Goal: Complete application form

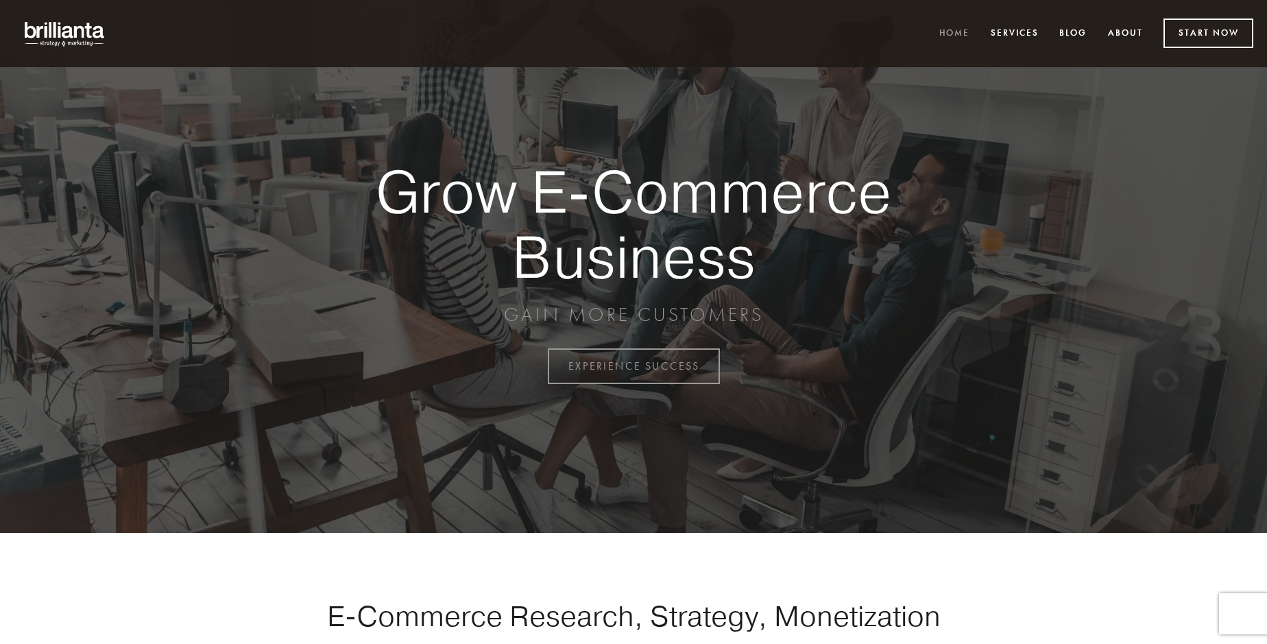
scroll to position [3593, 0]
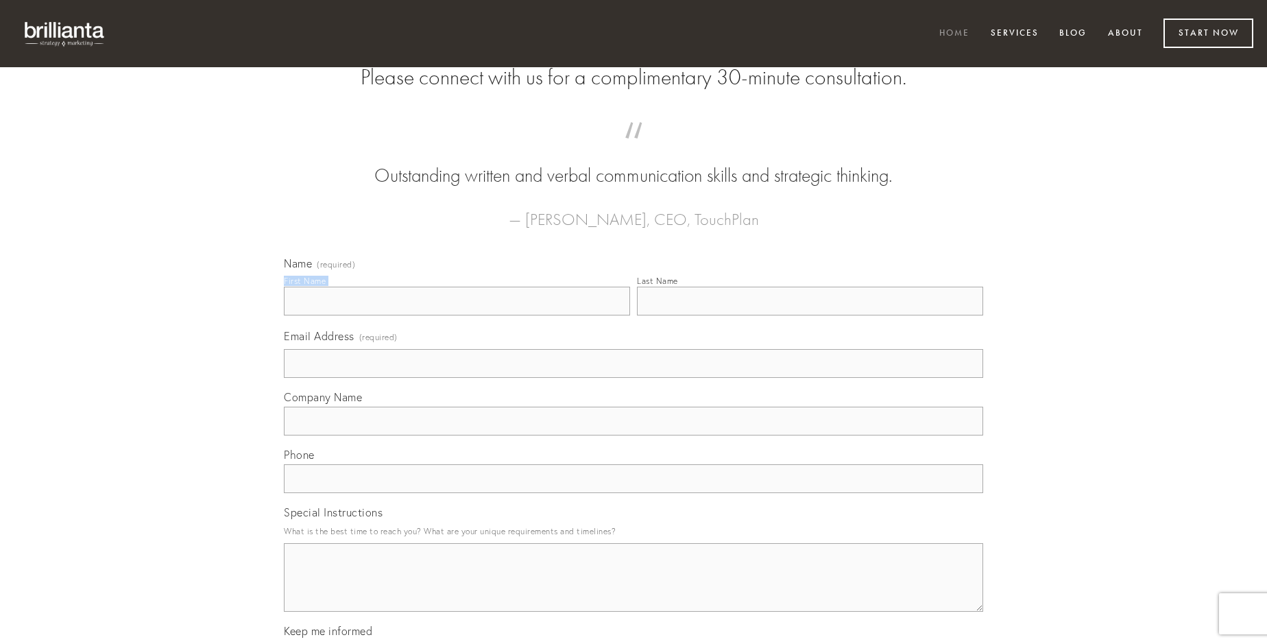
type input "[PERSON_NAME]"
click at [810, 315] on input "Last Name" at bounding box center [810, 301] width 346 height 29
type input "[PERSON_NAME]"
click at [633, 378] on input "Email Address (required)" at bounding box center [633, 363] width 699 height 29
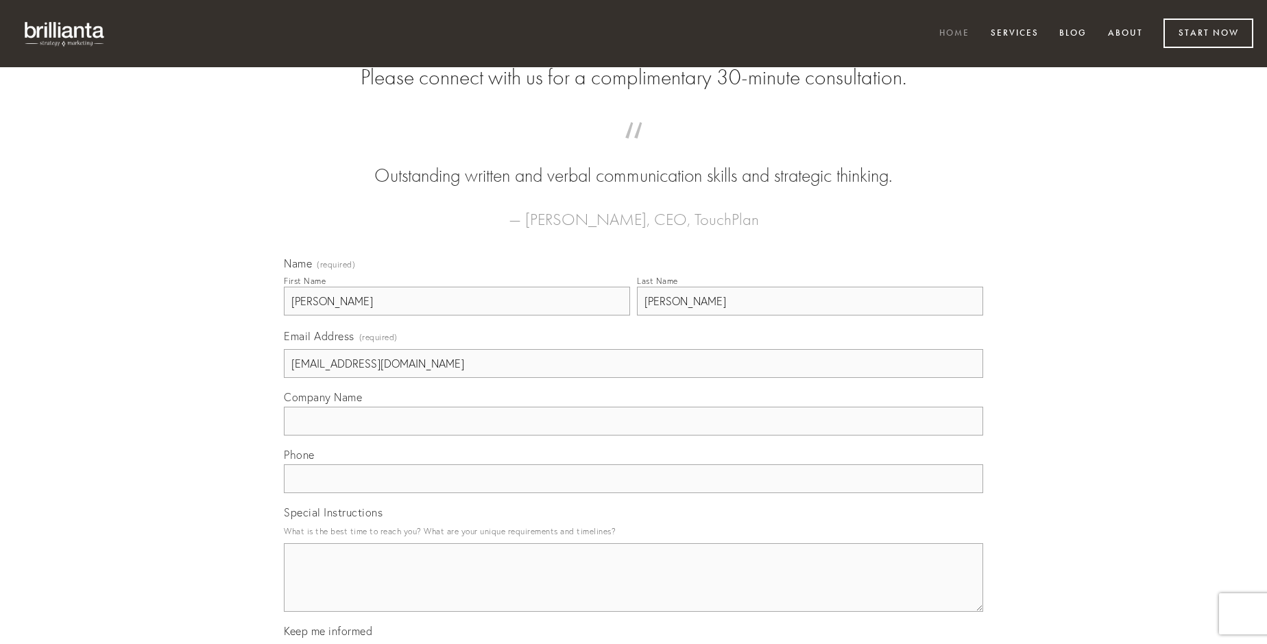
type input "[EMAIL_ADDRESS][DOMAIN_NAME]"
click at [633, 435] on input "Company Name" at bounding box center [633, 420] width 699 height 29
type input "adopto"
click at [633, 493] on input "text" at bounding box center [633, 478] width 699 height 29
click at [633, 589] on textarea "Special Instructions" at bounding box center [633, 577] width 699 height 69
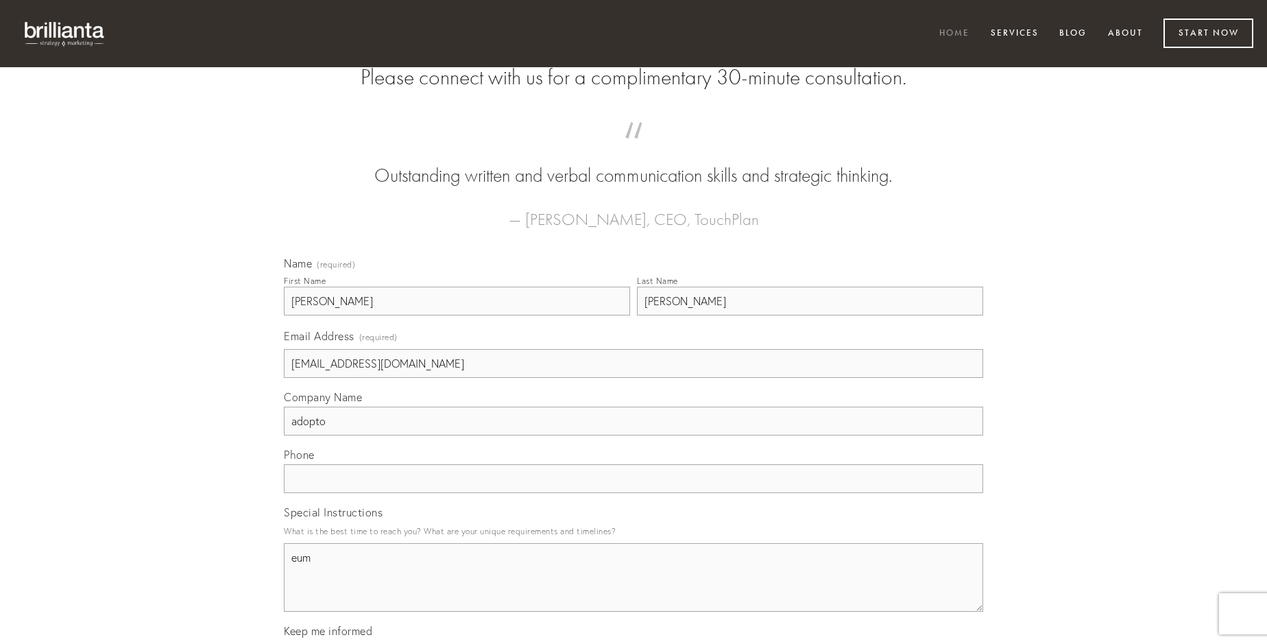
type textarea "eum"
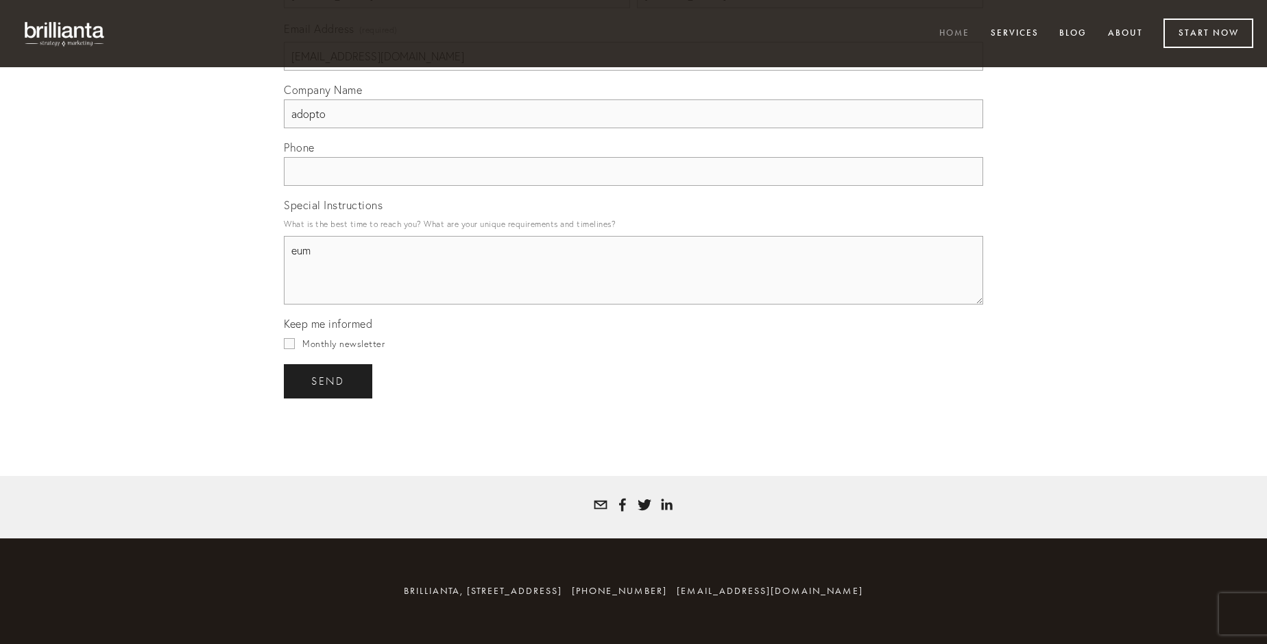
click at [329, 380] on span "send" at bounding box center [328, 381] width 34 height 12
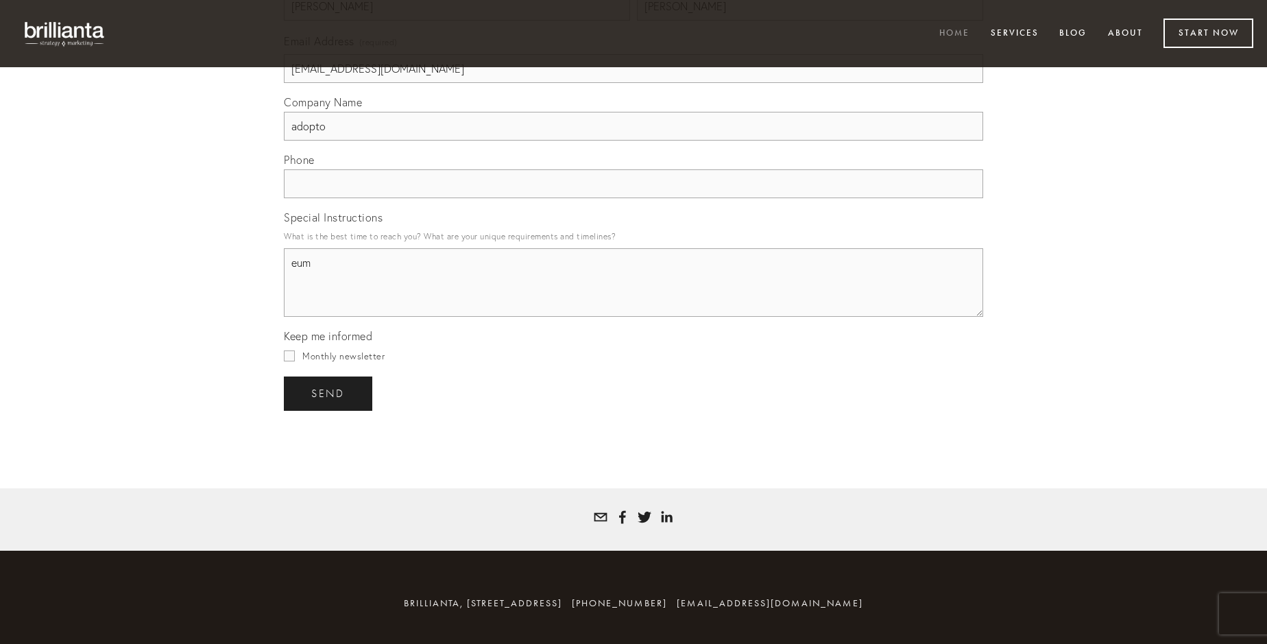
scroll to position [3553, 0]
